Goal: Task Accomplishment & Management: Use online tool/utility

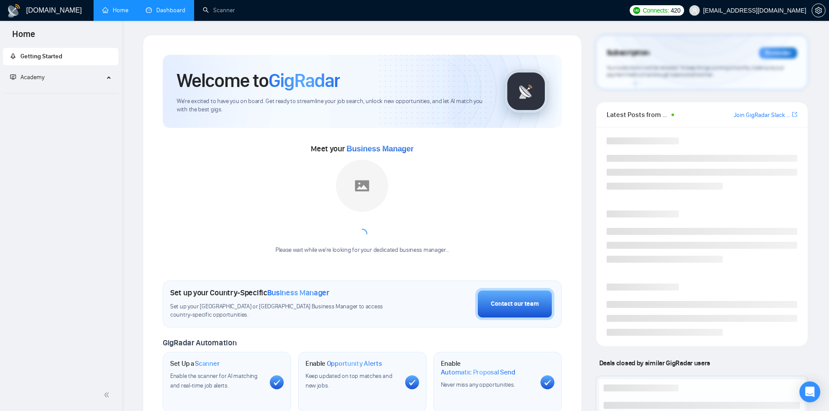
click at [167, 10] on link "Dashboard" at bounding box center [166, 10] width 40 height 7
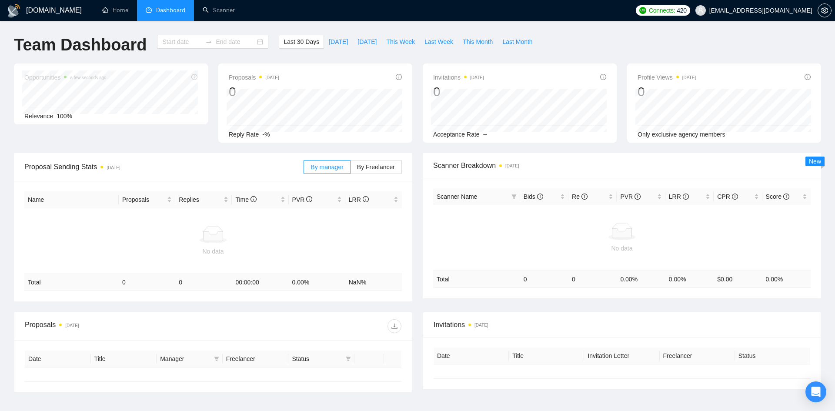
type input "[DATE]"
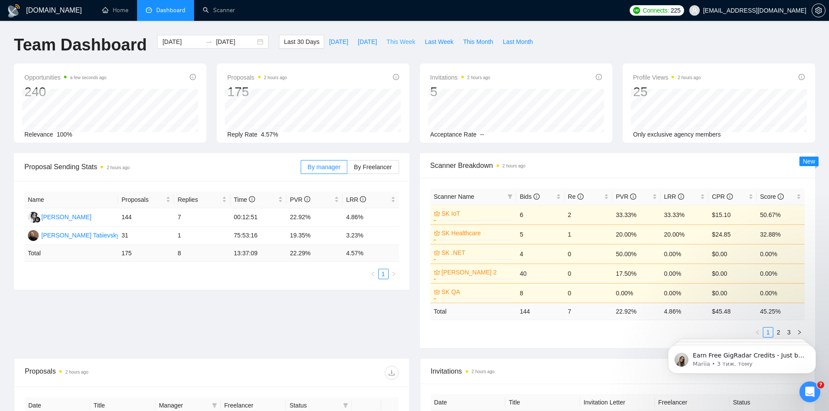
click at [398, 40] on span "This Week" at bounding box center [400, 42] width 29 height 10
type input "[DATE]"
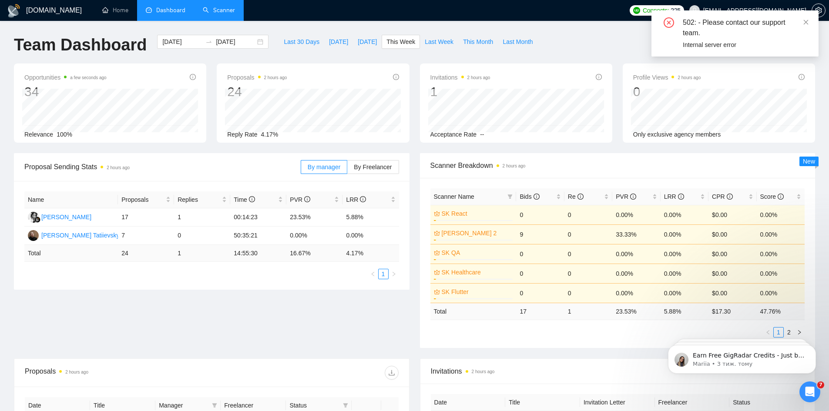
click at [203, 7] on link "Scanner" at bounding box center [219, 10] width 32 height 7
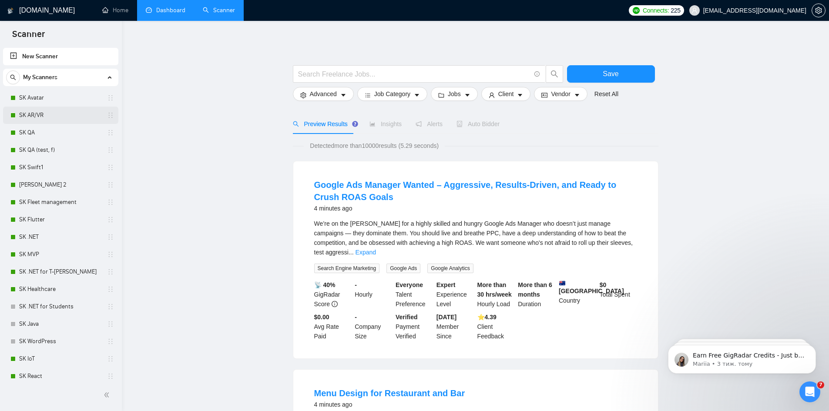
click at [41, 115] on link "SK AR/VR" at bounding box center [60, 115] width 83 height 17
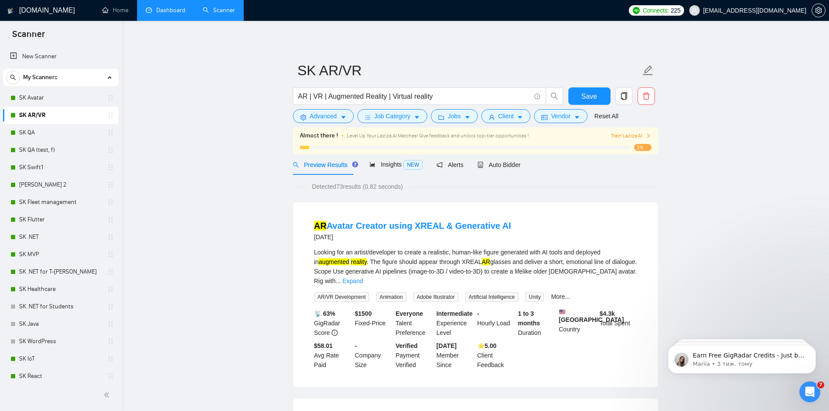
click at [43, 100] on link "SK Avatar" at bounding box center [60, 97] width 83 height 17
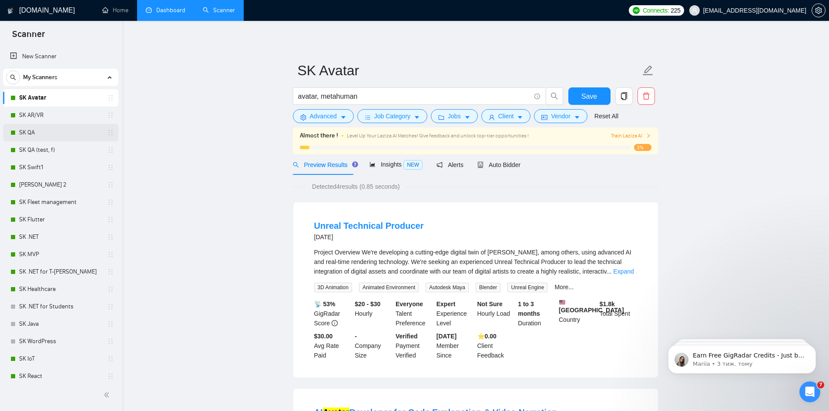
click at [68, 140] on link "SK QA" at bounding box center [60, 132] width 83 height 17
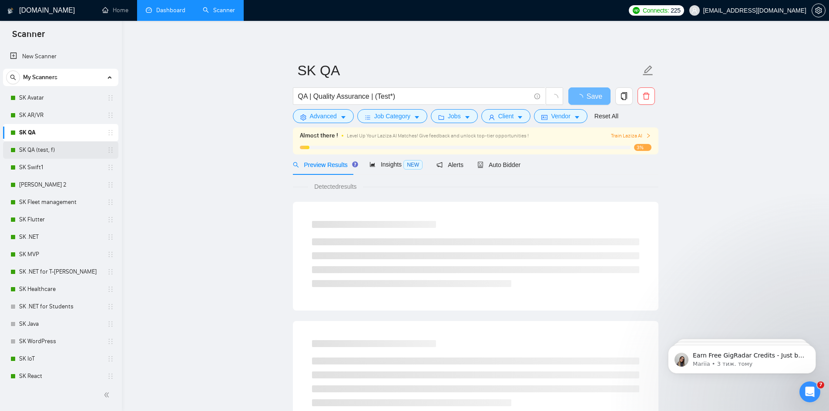
click at [61, 151] on link "SK QA (test, f)" at bounding box center [60, 149] width 83 height 17
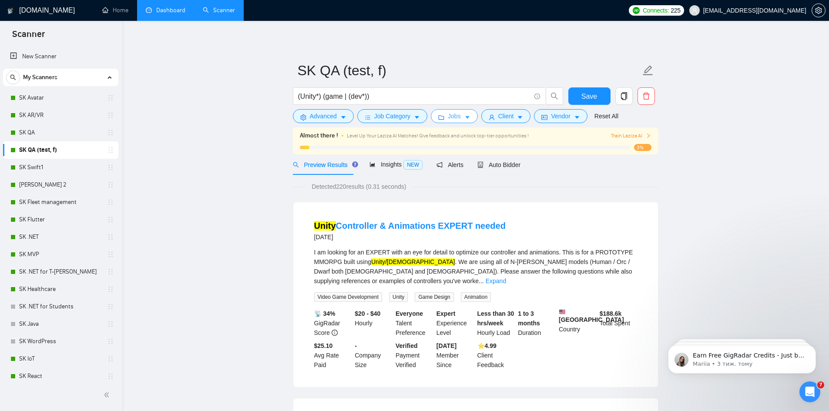
click at [461, 116] on button "Jobs" at bounding box center [454, 116] width 47 height 14
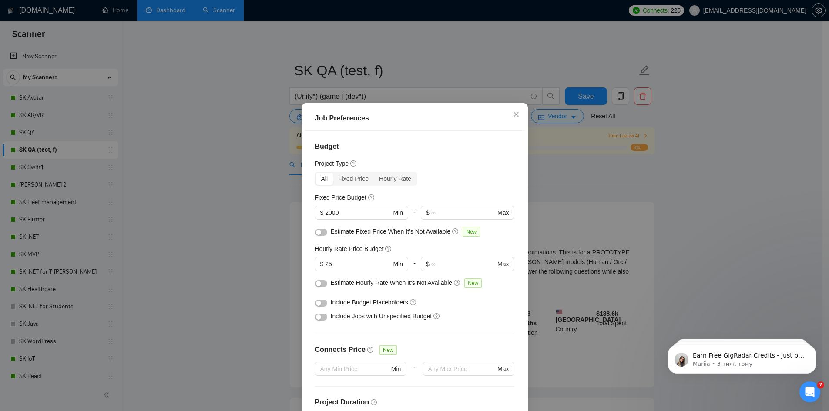
drag, startPoint x: 346, startPoint y: 211, endPoint x: 277, endPoint y: 216, distance: 69.0
click at [278, 216] on div "Job Preferences Budget Project Type All Fixed Price Hourly Rate Fixed Price Bud…" at bounding box center [414, 205] width 829 height 411
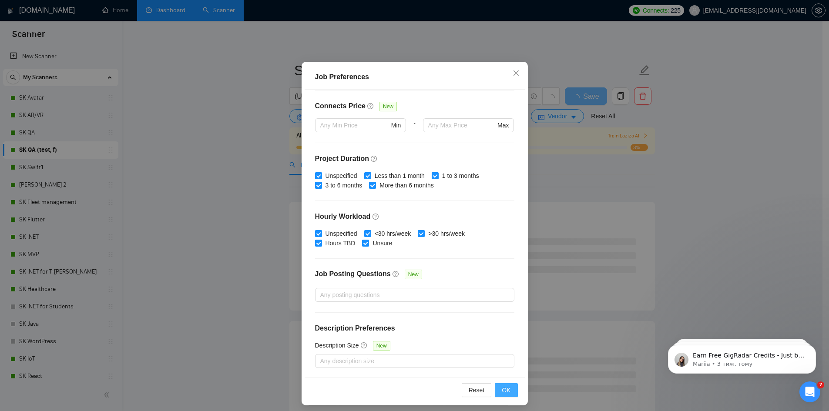
scroll to position [46, 0]
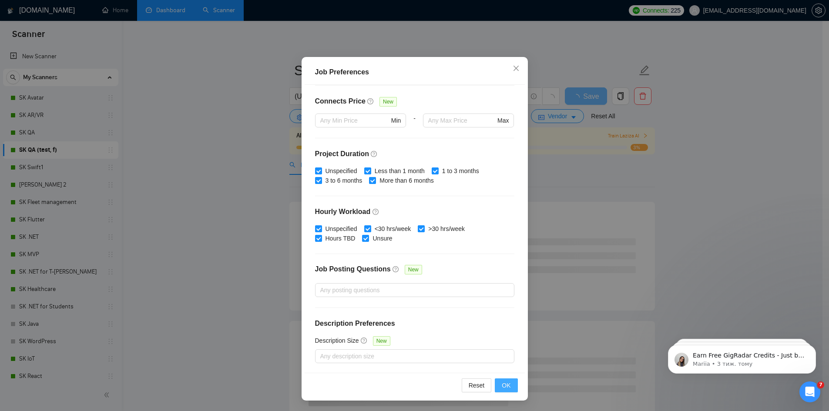
type input "5000"
click at [497, 378] on button "OK" at bounding box center [506, 385] width 23 height 14
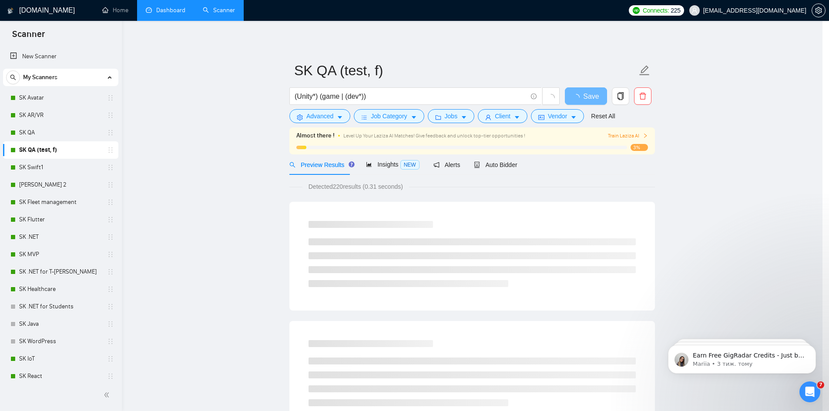
scroll to position [0, 0]
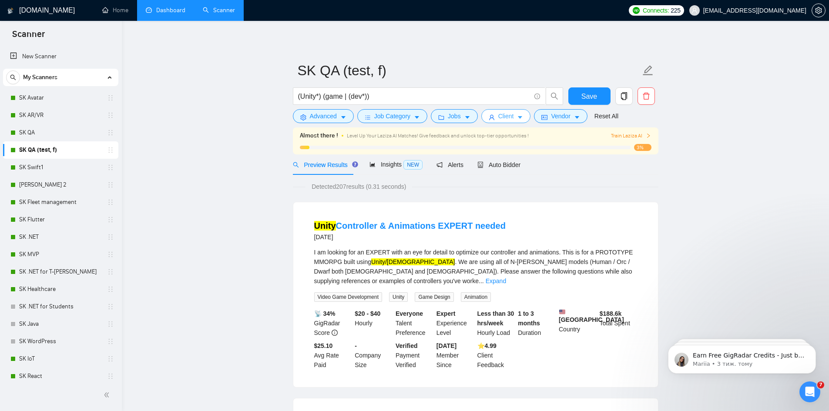
click at [498, 116] on span "Client" at bounding box center [506, 116] width 16 height 10
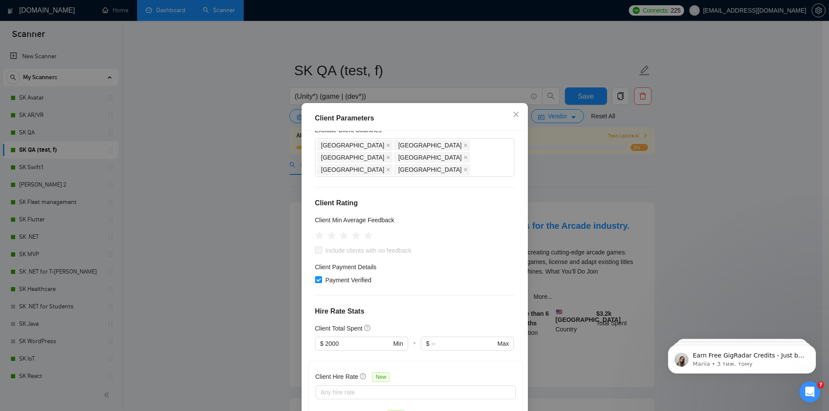
scroll to position [290, 0]
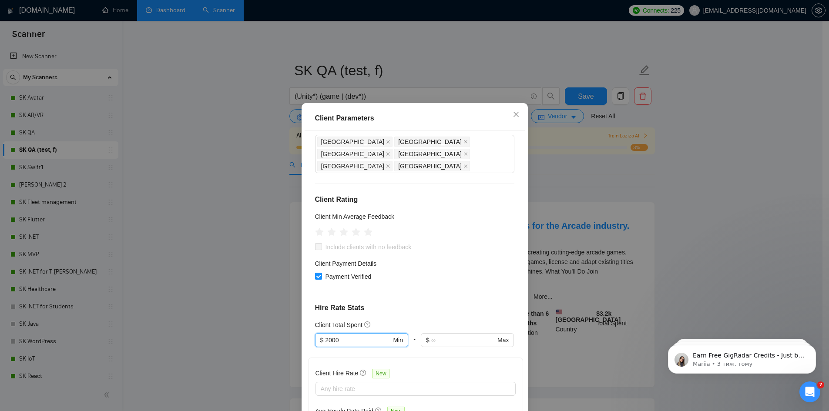
drag, startPoint x: 334, startPoint y: 208, endPoint x: 237, endPoint y: 213, distance: 96.7
click at [242, 212] on div "Client Parameters Client Location Include Client Countries [GEOGRAPHIC_DATA] [G…" at bounding box center [414, 205] width 829 height 411
click at [338, 223] on div "$1,000" at bounding box center [357, 223] width 81 height 10
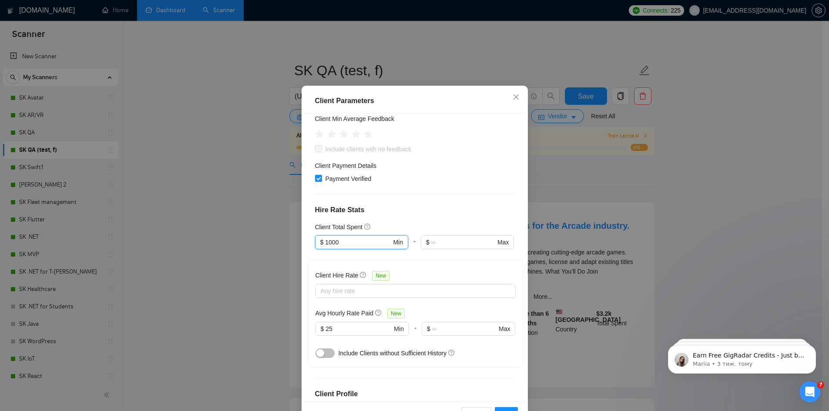
scroll to position [46, 0]
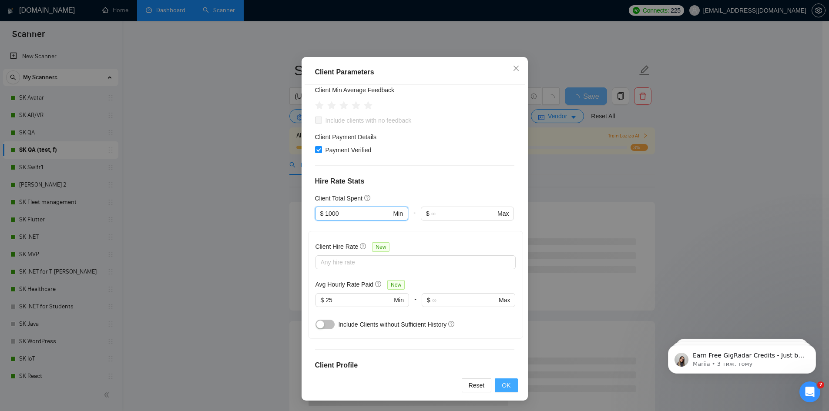
type input "1000"
click at [503, 386] on span "OK" at bounding box center [506, 386] width 9 height 10
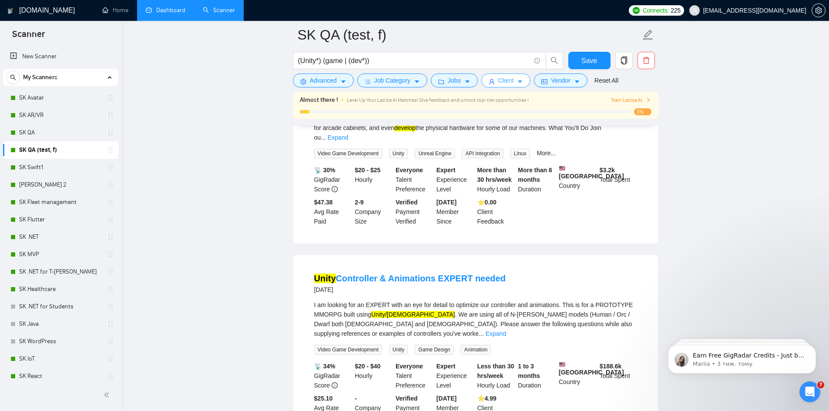
scroll to position [0, 0]
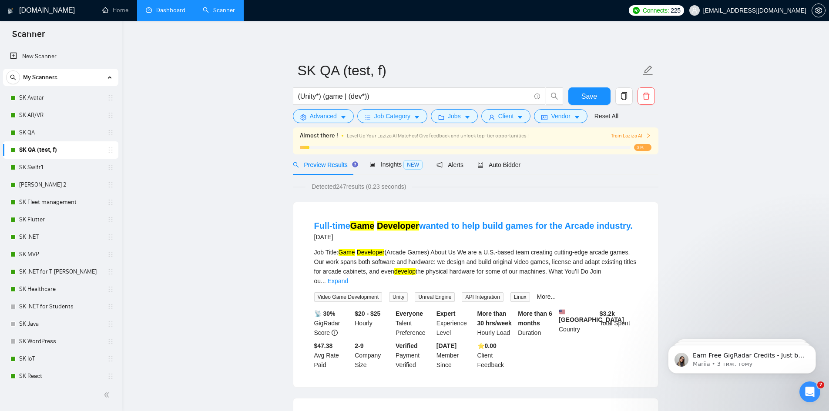
click at [503, 159] on div "Auto Bidder" at bounding box center [498, 164] width 43 height 20
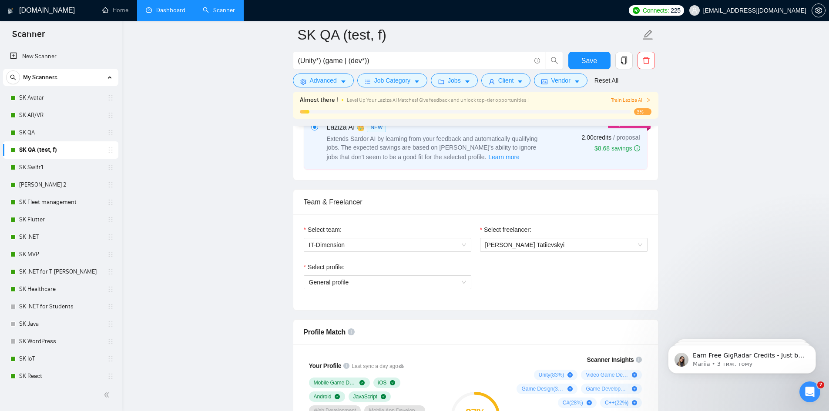
scroll to position [464, 0]
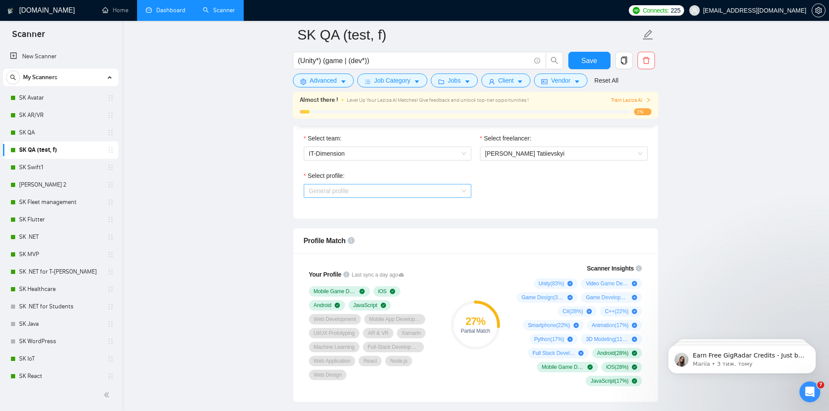
click at [356, 191] on span "General profile" at bounding box center [387, 190] width 157 height 13
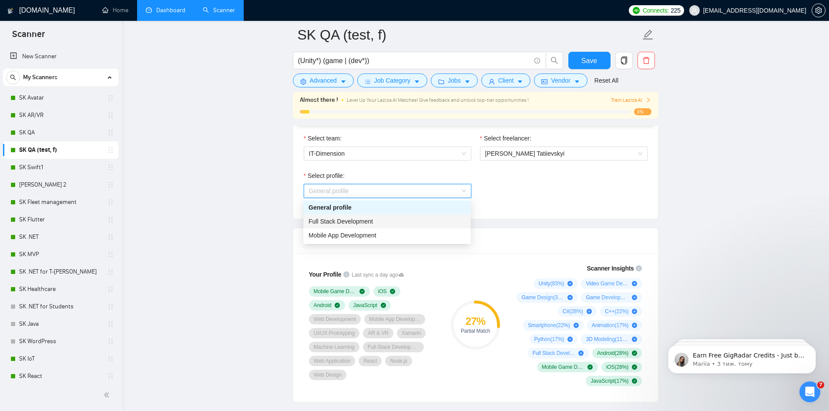
click at [338, 224] on span "Full Stack Development" at bounding box center [340, 221] width 64 height 7
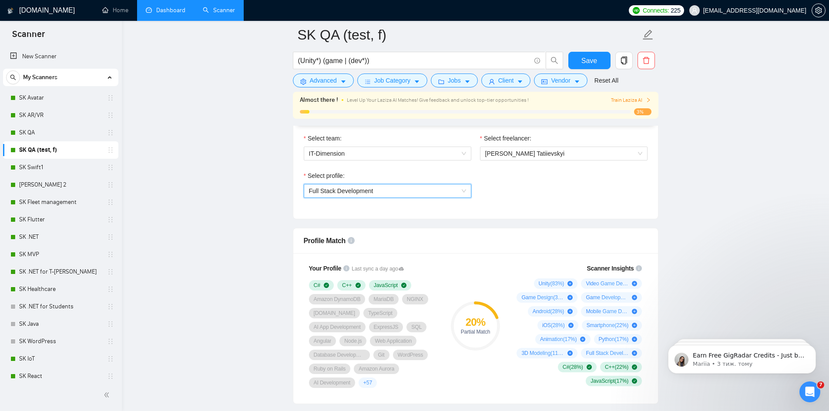
click at [363, 188] on span "Full Stack Development" at bounding box center [341, 190] width 64 height 7
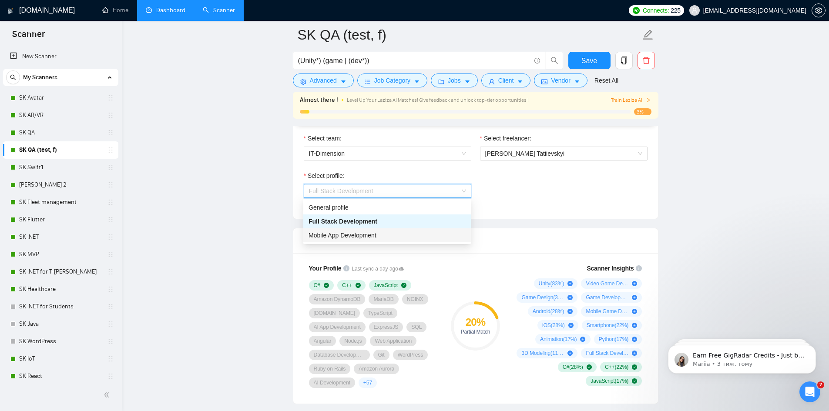
click at [343, 232] on span "Mobile App Development" at bounding box center [342, 235] width 68 height 7
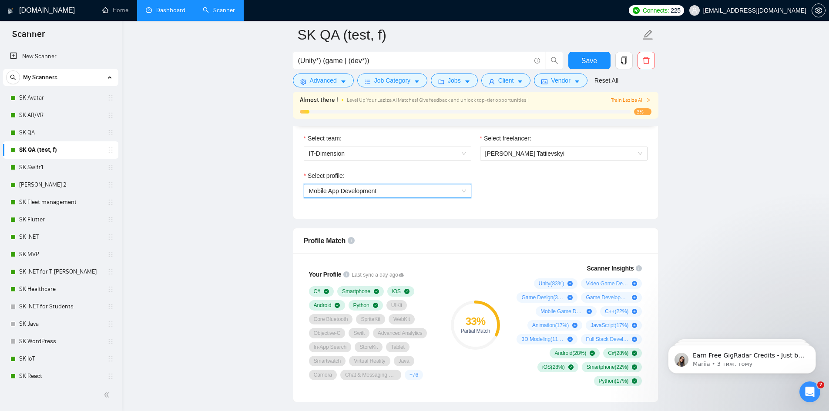
click at [363, 191] on span "Mobile App Development" at bounding box center [343, 190] width 68 height 7
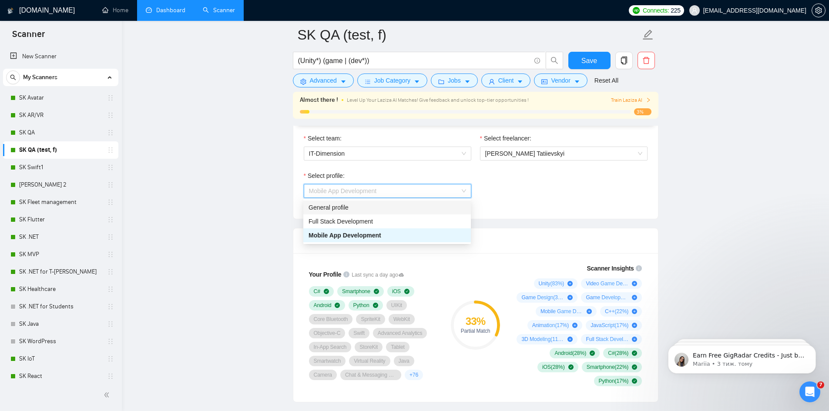
click at [345, 206] on div "General profile" at bounding box center [386, 208] width 157 height 10
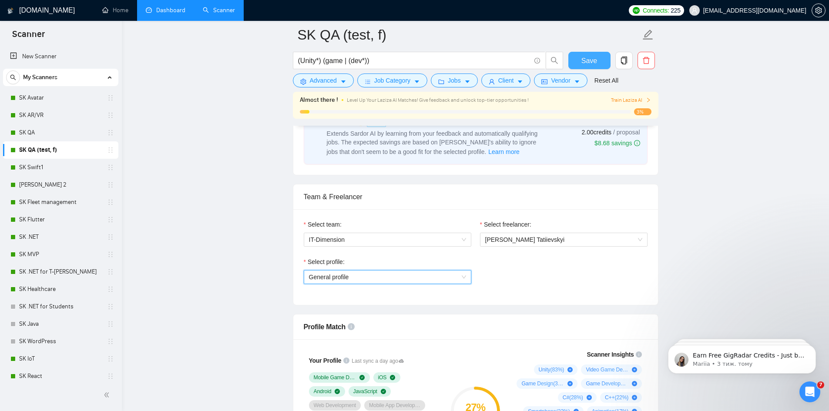
scroll to position [348, 0]
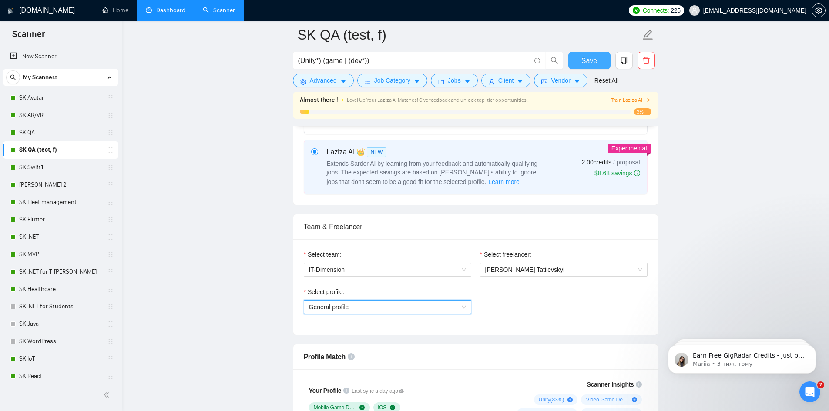
click at [583, 54] on button "Save" at bounding box center [589, 60] width 42 height 17
